Goal: Find specific page/section: Find specific page/section

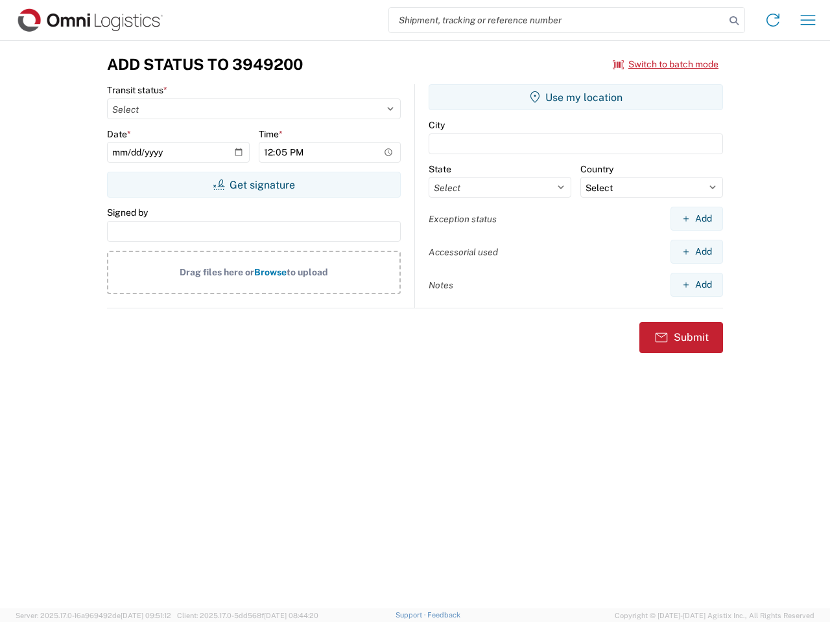
click at [557, 20] on input "search" at bounding box center [557, 20] width 336 height 25
click at [734, 21] on icon at bounding box center [734, 21] width 18 height 18
click at [773, 20] on icon at bounding box center [772, 20] width 21 height 21
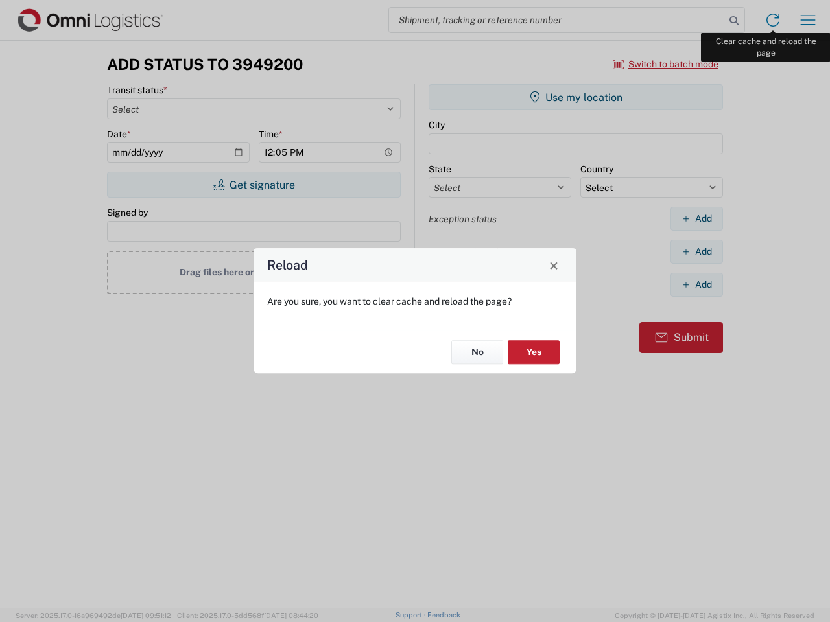
click at [808, 20] on div "Reload Are you sure, you want to clear cache and reload the page? No Yes" at bounding box center [415, 311] width 830 height 622
click at [666, 64] on div "Reload Are you sure, you want to clear cache and reload the page? No Yes" at bounding box center [415, 311] width 830 height 622
click at [254, 185] on div "Reload Are you sure, you want to clear cache and reload the page? No Yes" at bounding box center [415, 311] width 830 height 622
click at [576, 97] on div "Reload Are you sure, you want to clear cache and reload the page? No Yes" at bounding box center [415, 311] width 830 height 622
click at [696, 218] on div "Reload Are you sure, you want to clear cache and reload the page? No Yes" at bounding box center [415, 311] width 830 height 622
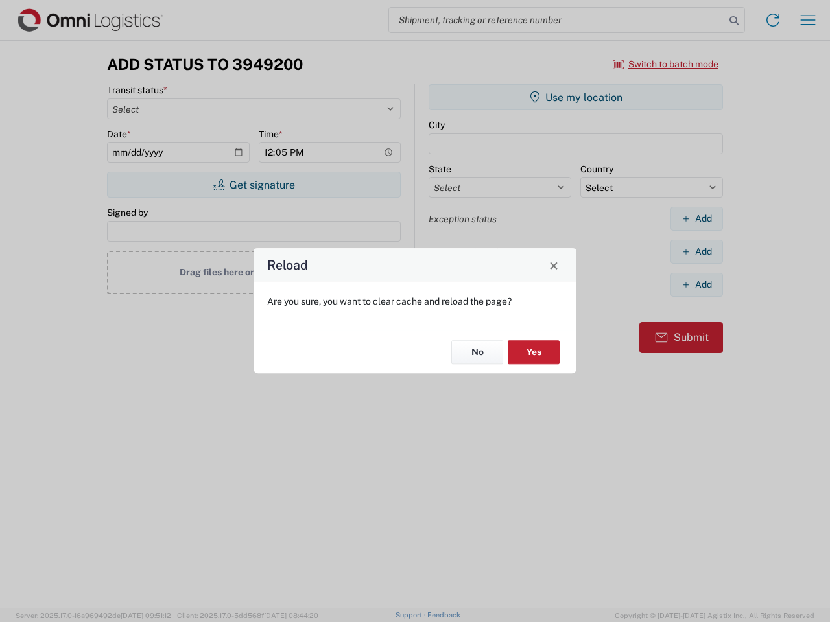
click at [696, 252] on div "Reload Are you sure, you want to clear cache and reload the page? No Yes" at bounding box center [415, 311] width 830 height 622
click at [696, 285] on div "Reload Are you sure, you want to clear cache and reload the page? No Yes" at bounding box center [415, 311] width 830 height 622
